Goal: Find specific page/section: Find specific page/section

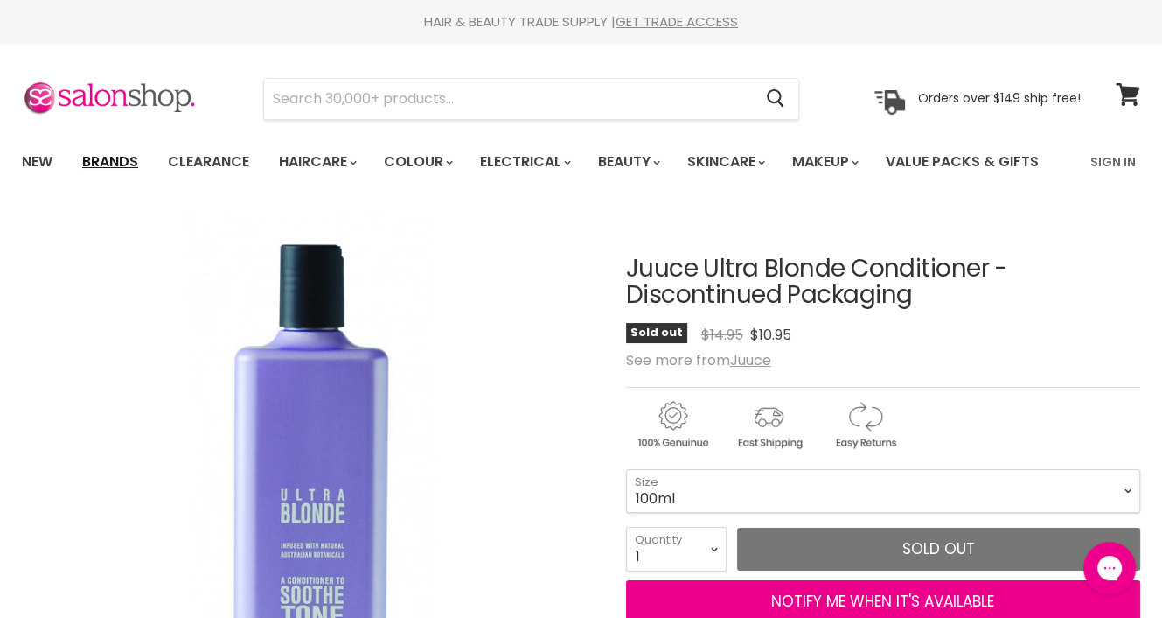
click at [105, 158] on link "Brands" at bounding box center [110, 161] width 82 height 37
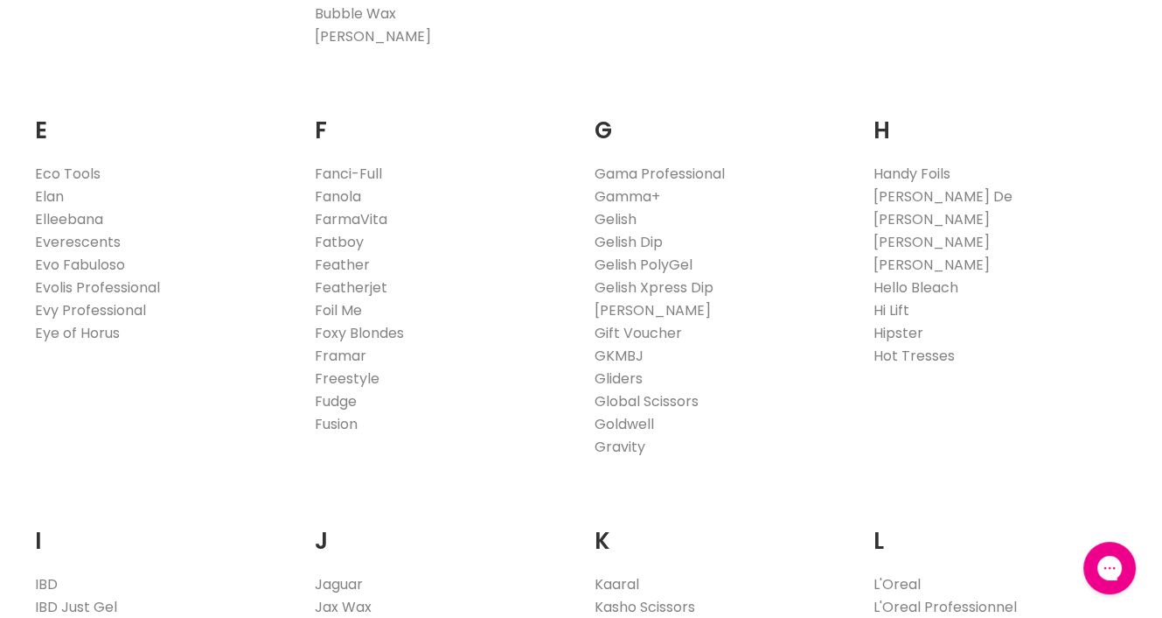
scroll to position [1399, 0]
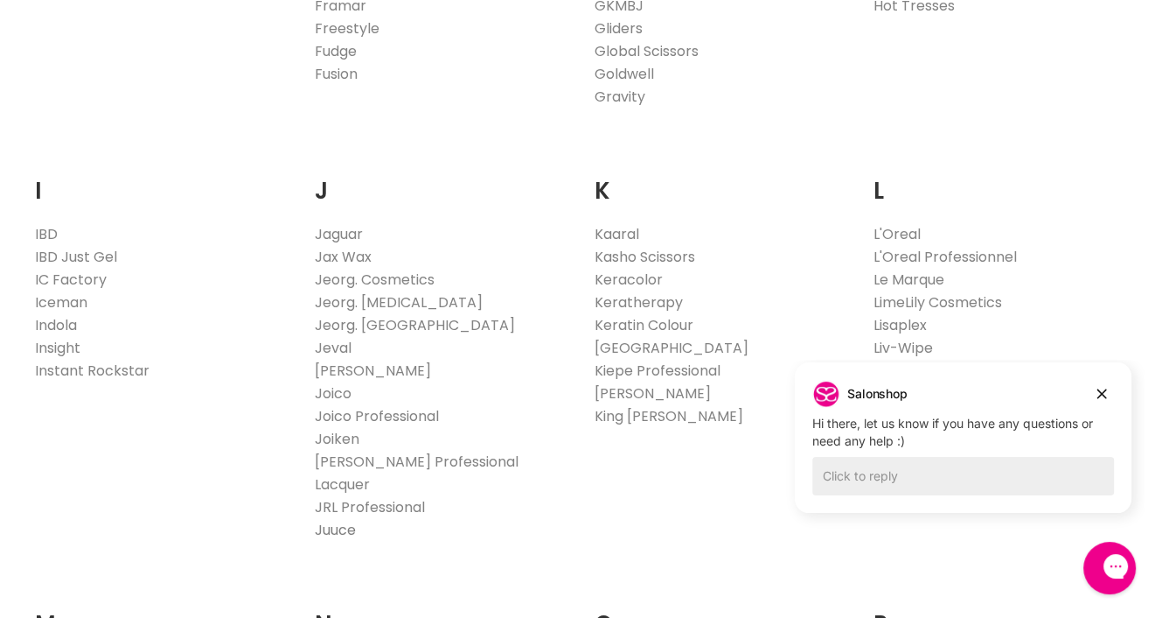
click at [331, 520] on link "Juuce" at bounding box center [335, 530] width 41 height 20
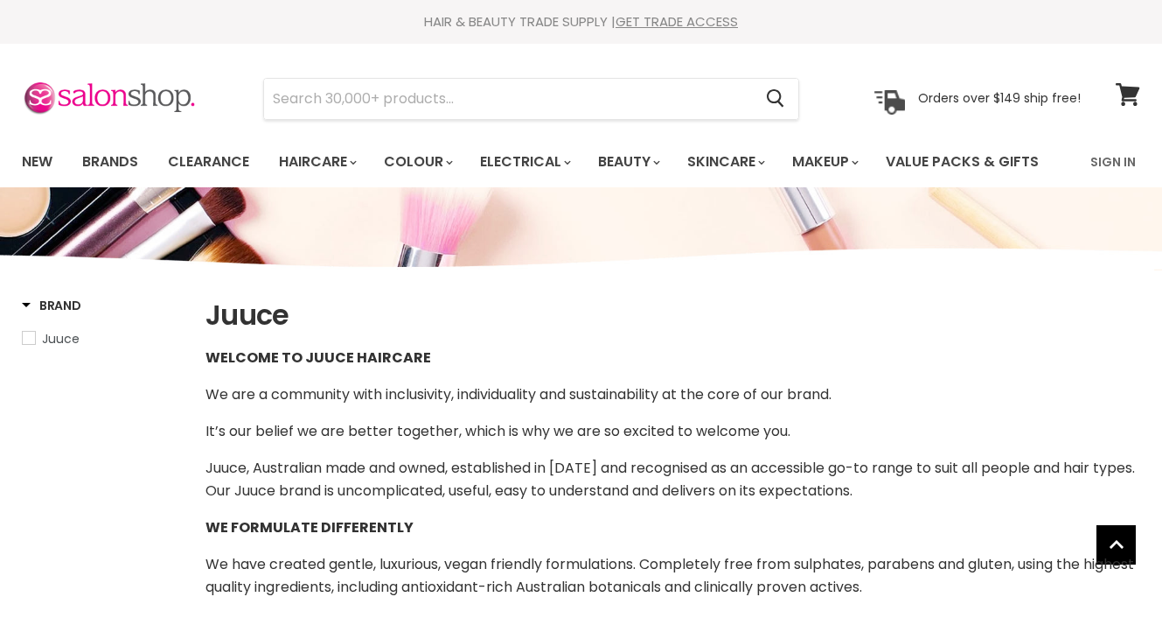
select select "manual"
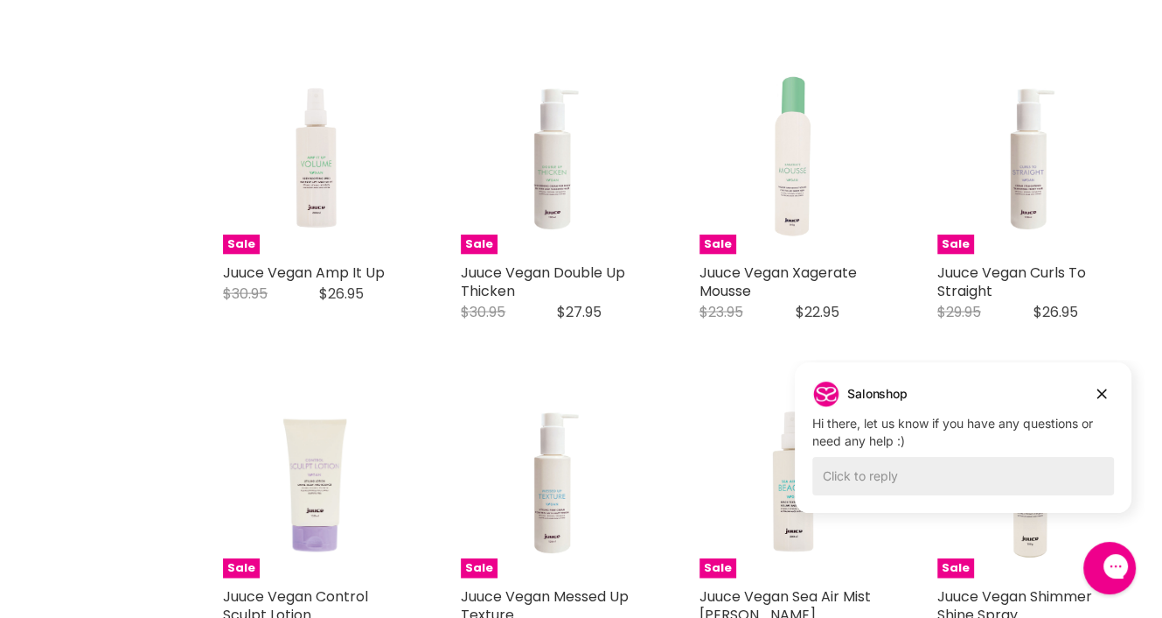
scroll to position [3656, 0]
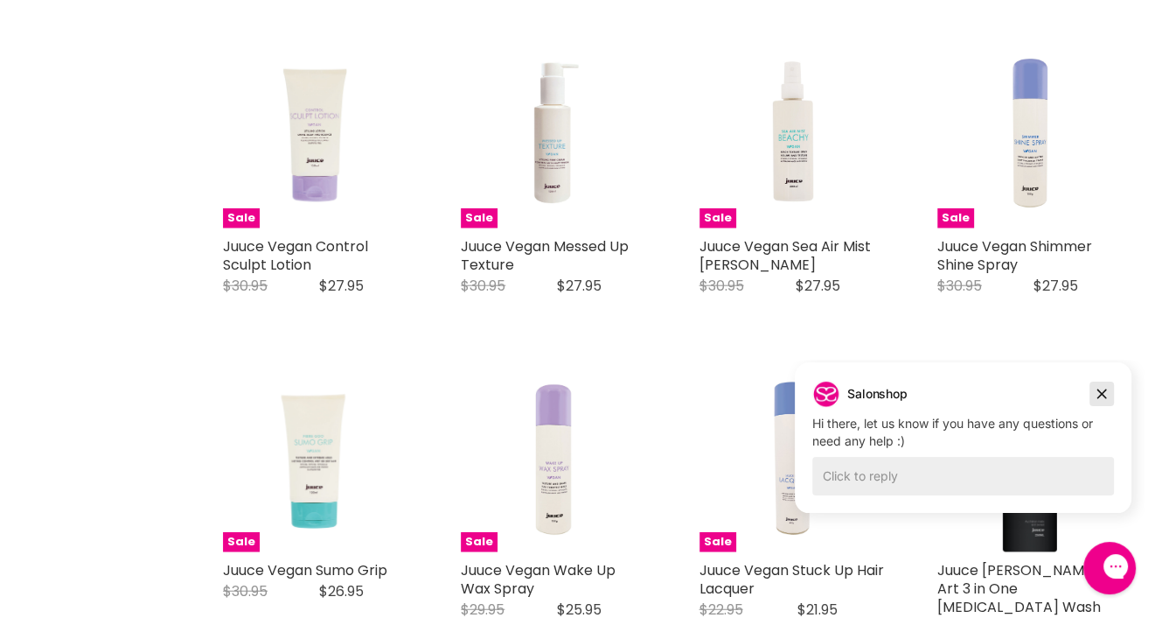
click at [1103, 401] on icon "Dismiss campaign" at bounding box center [1101, 393] width 17 height 21
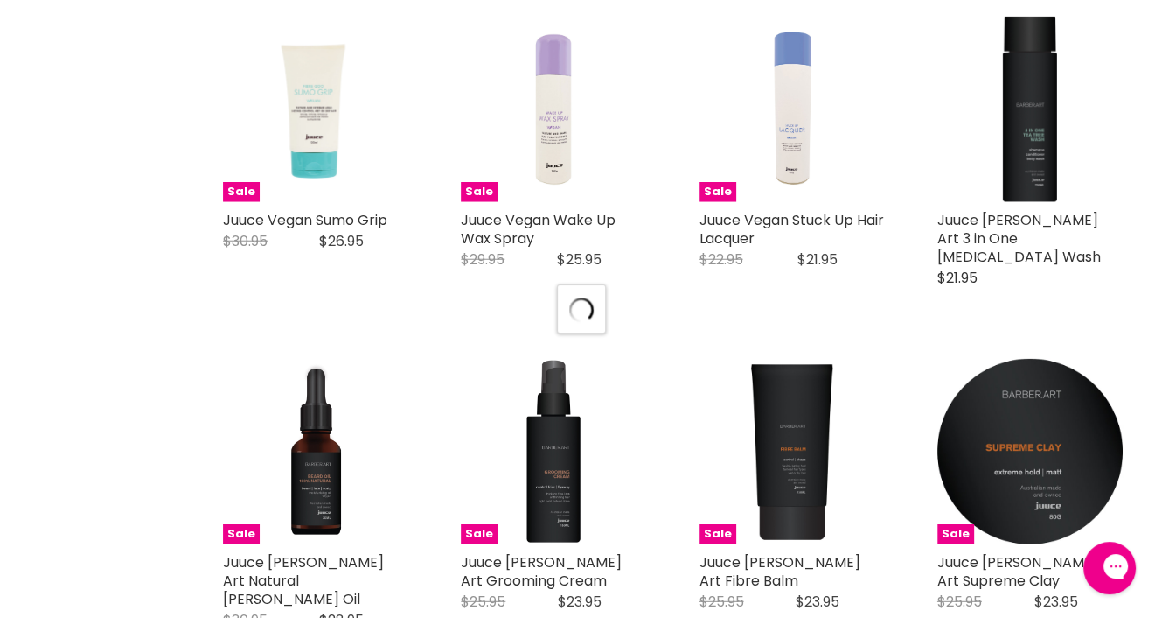
select select "manual"
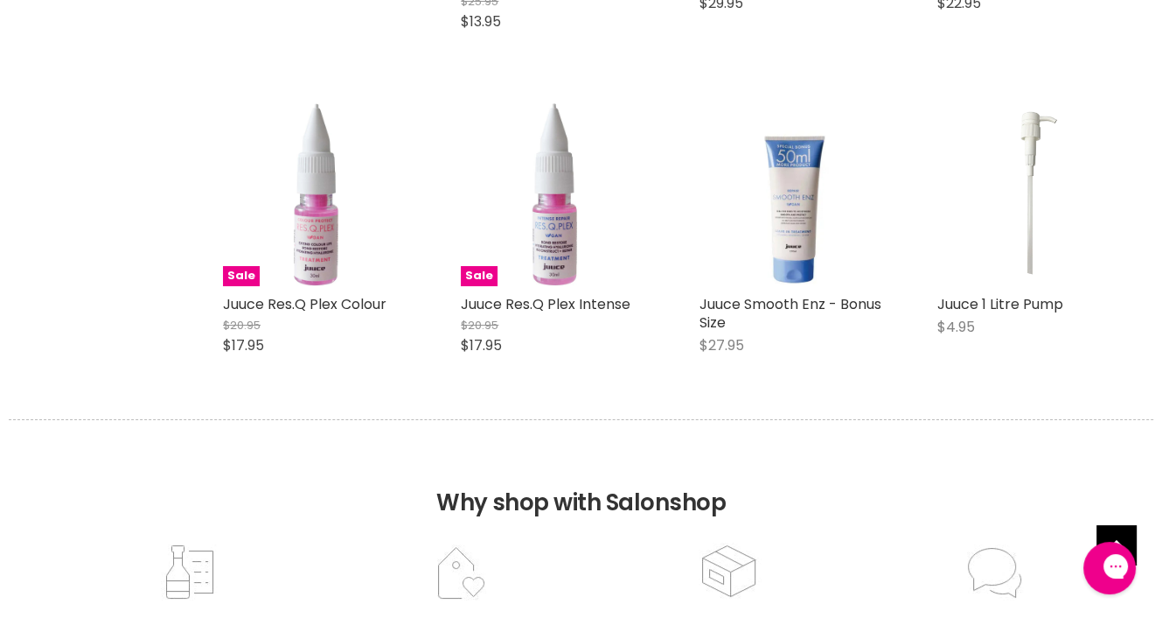
scroll to position [5843, 0]
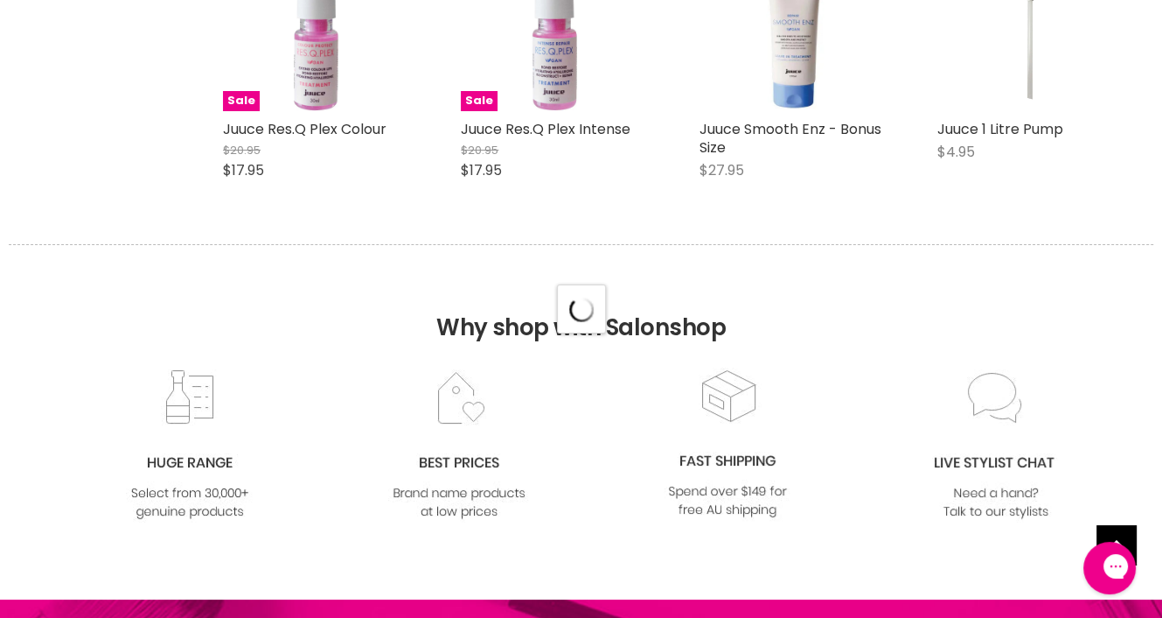
select select "manual"
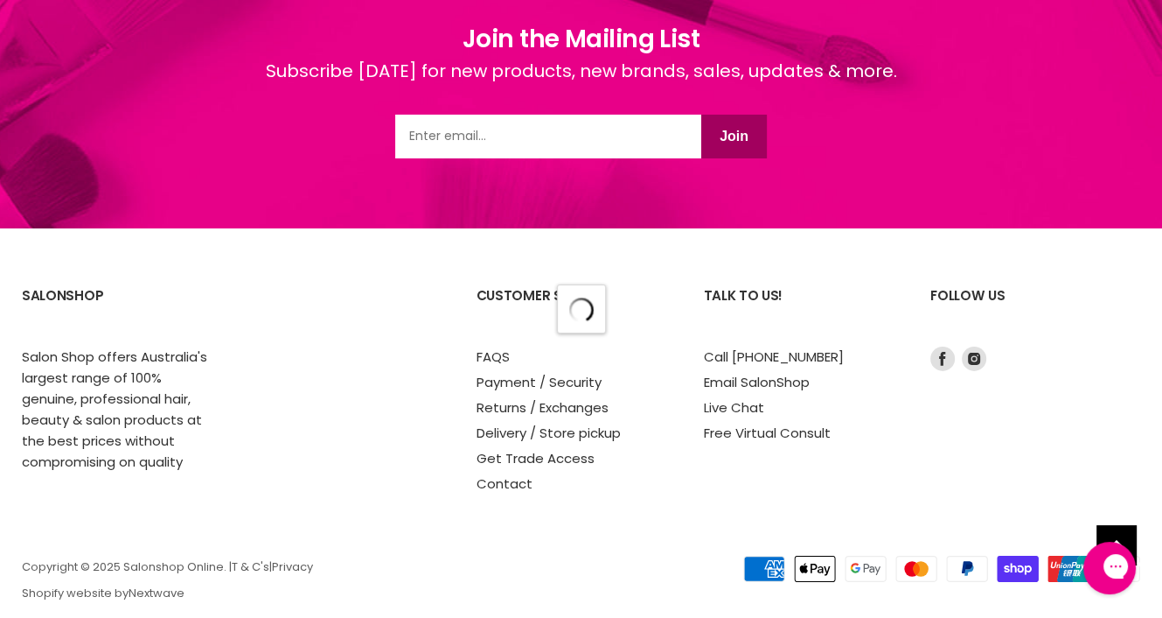
select select "manual"
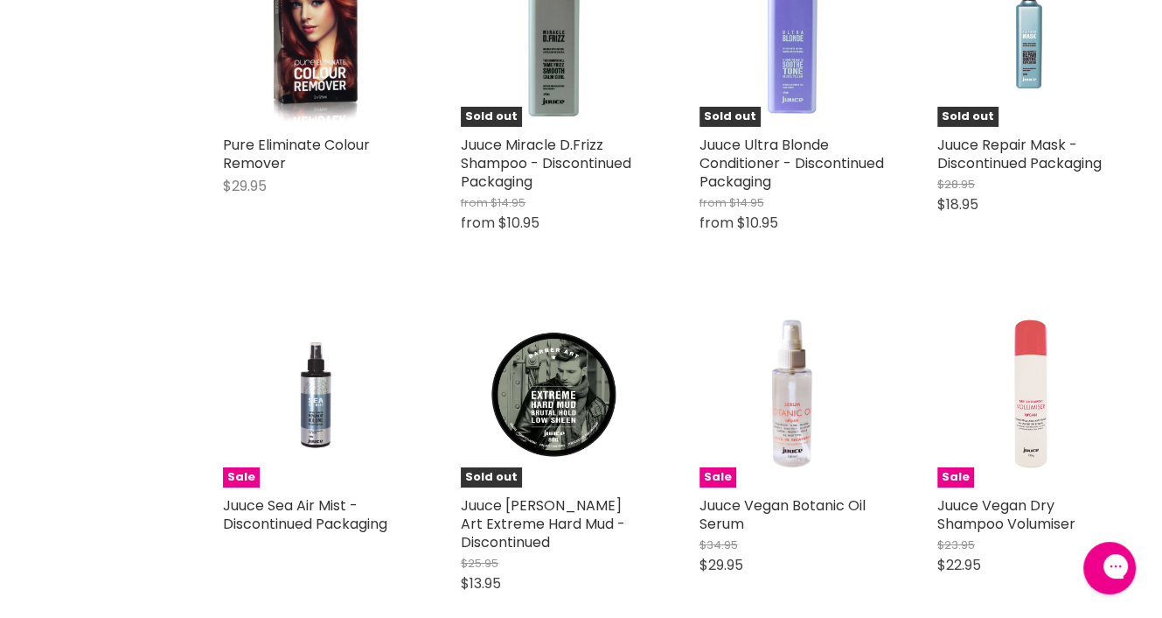
scroll to position [6673, 0]
